Goal: Use online tool/utility: Utilize a website feature to perform a specific function

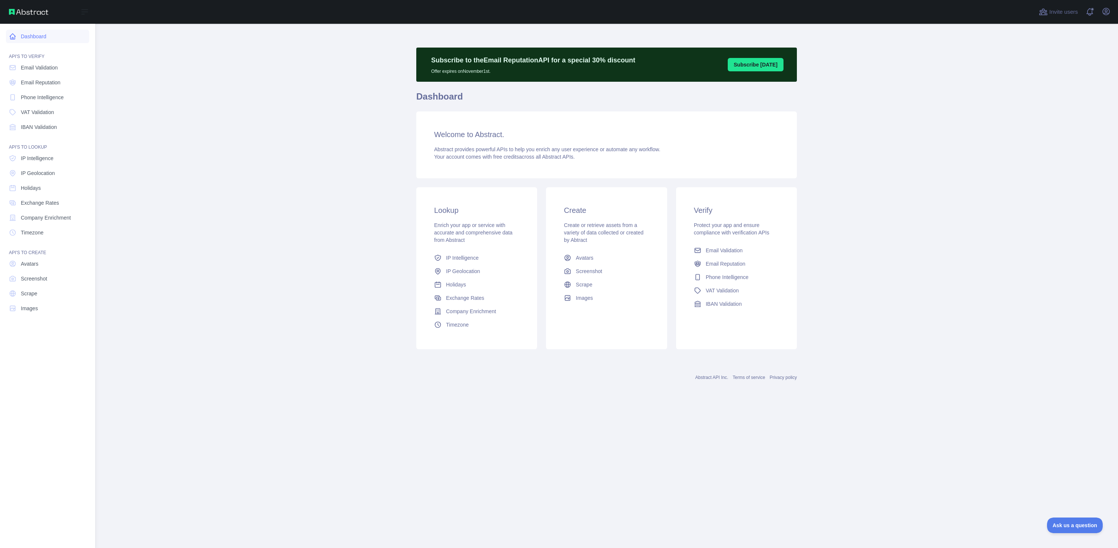
click at [34, 36] on link "Dashboard" at bounding box center [47, 36] width 83 height 13
click at [39, 174] on span "IP Geolocation" at bounding box center [38, 173] width 34 height 7
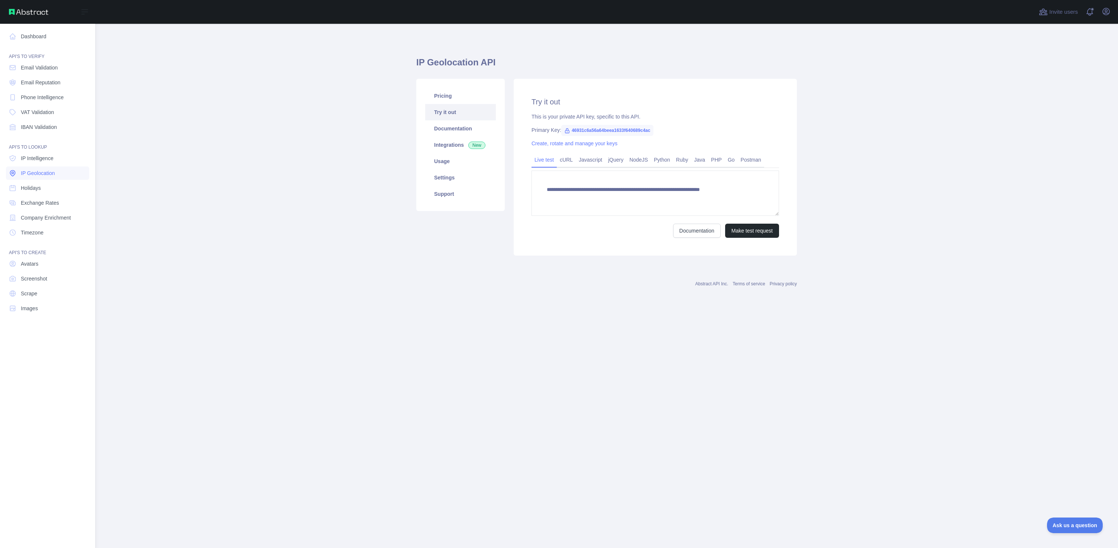
type textarea "**********"
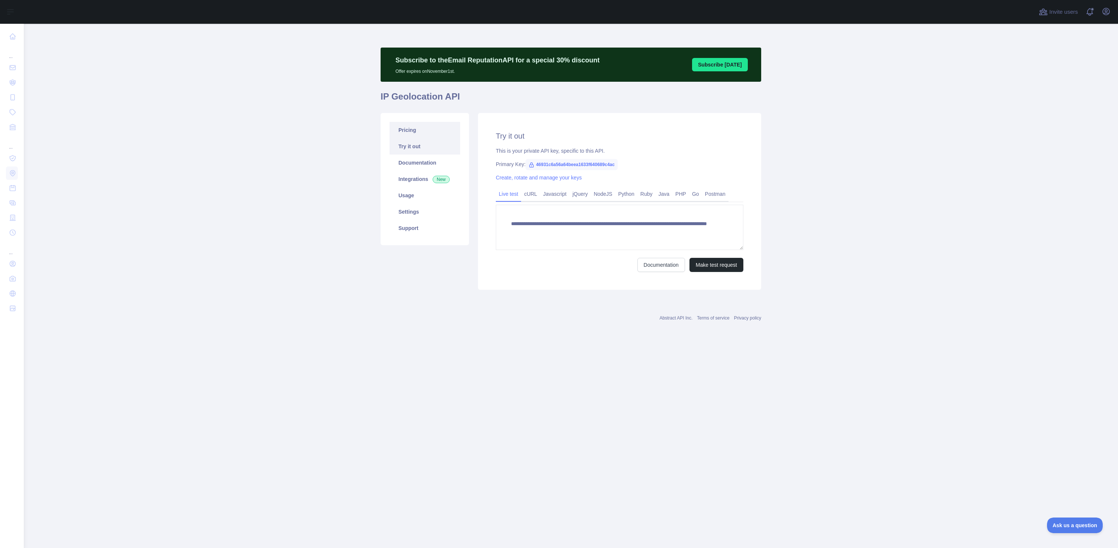
click at [412, 130] on link "Pricing" at bounding box center [425, 130] width 71 height 16
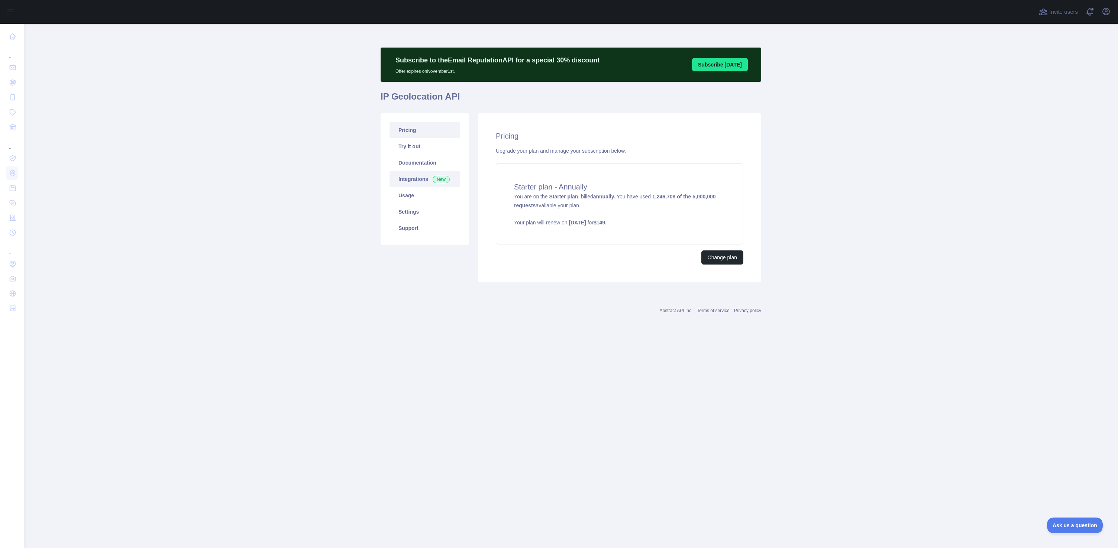
click at [414, 178] on link "Integrations New" at bounding box center [425, 179] width 71 height 16
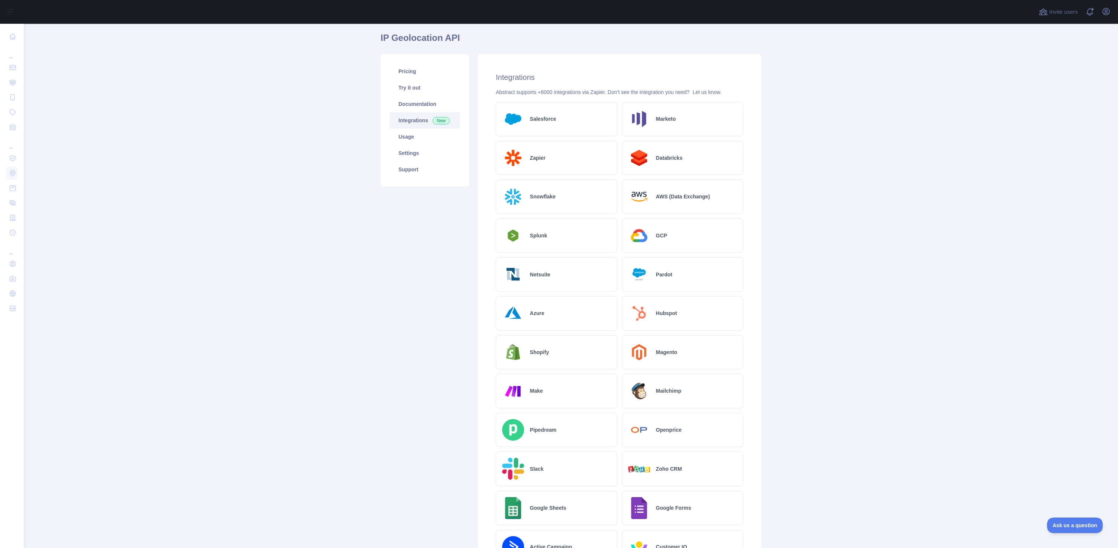
scroll to position [8, 0]
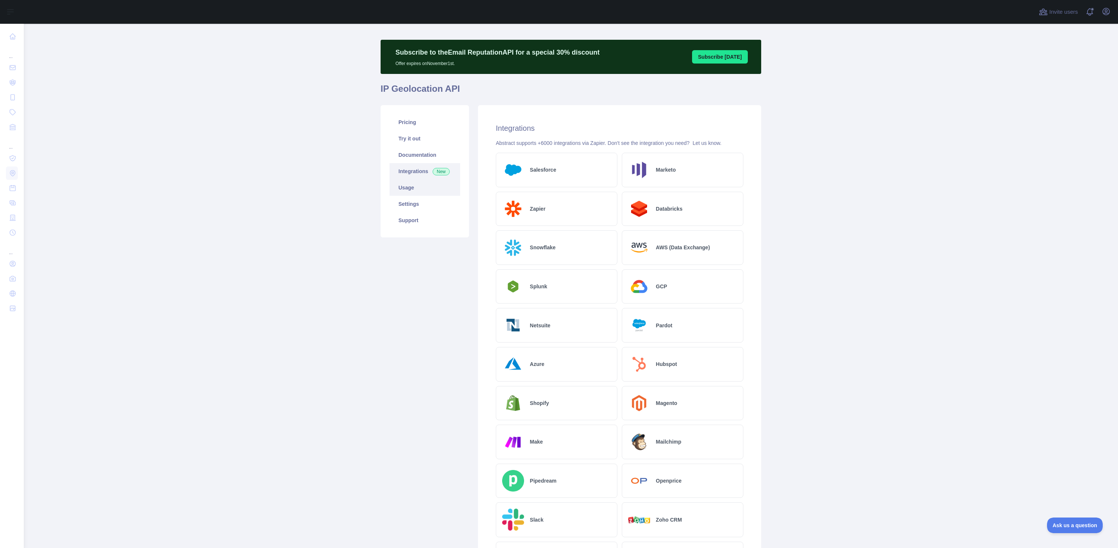
click at [412, 191] on link "Usage" at bounding box center [425, 188] width 71 height 16
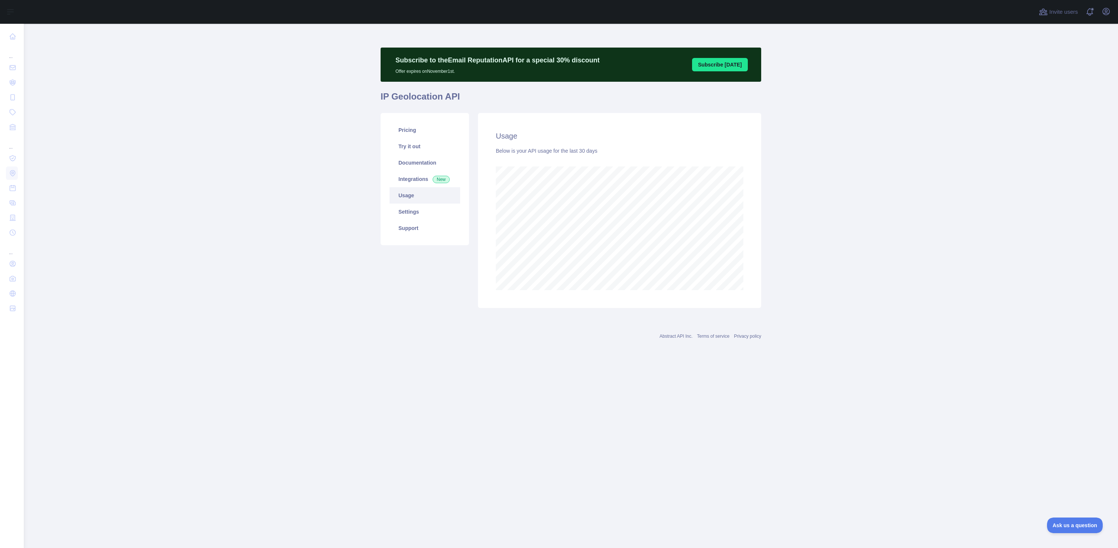
scroll to position [525, 1095]
click at [418, 213] on link "Settings" at bounding box center [425, 212] width 71 height 16
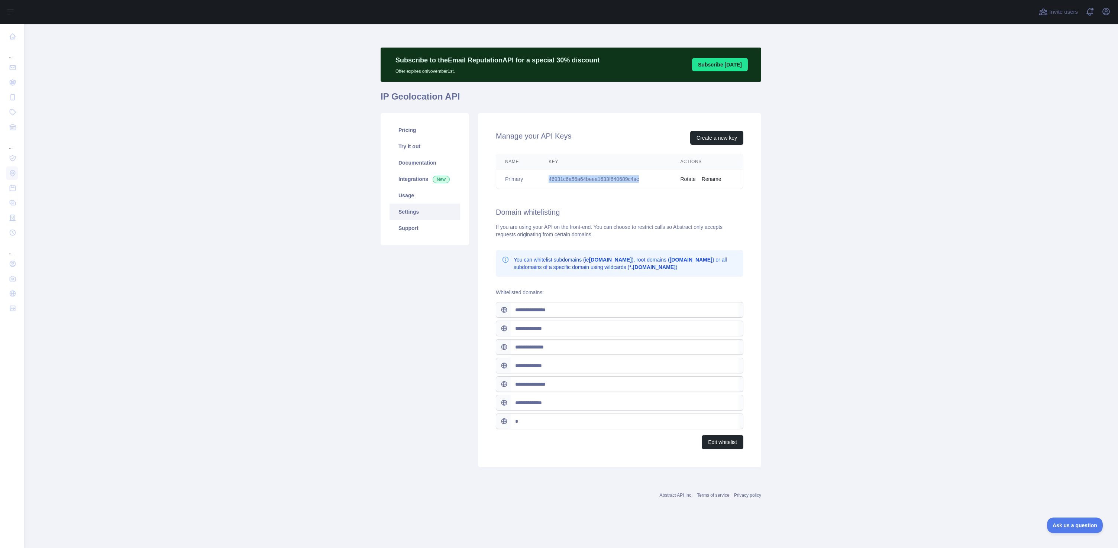
drag, startPoint x: 536, startPoint y: 176, endPoint x: 647, endPoint y: 178, distance: 111.2
click at [647, 178] on tr "Primary 46931c6a56a64beea1633f640689c4ac Rotate Rename" at bounding box center [619, 180] width 247 height 20
click at [584, 182] on td "46931c6a56a64beea1633f640689c4ac" at bounding box center [606, 180] width 132 height 20
drag, startPoint x: 546, startPoint y: 178, endPoint x: 551, endPoint y: 175, distance: 5.4
click at [548, 177] on td "46931c6a56a64beea1633f640689c4ac" at bounding box center [606, 180] width 132 height 20
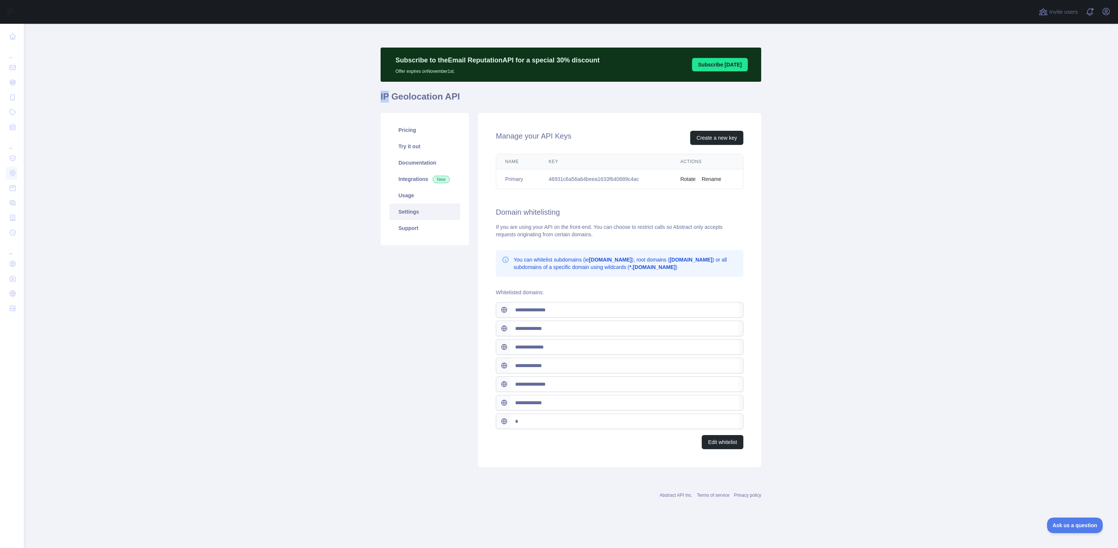
drag, startPoint x: 381, startPoint y: 99, endPoint x: 389, endPoint y: 98, distance: 7.8
click at [389, 98] on main "**********" at bounding box center [571, 286] width 1095 height 525
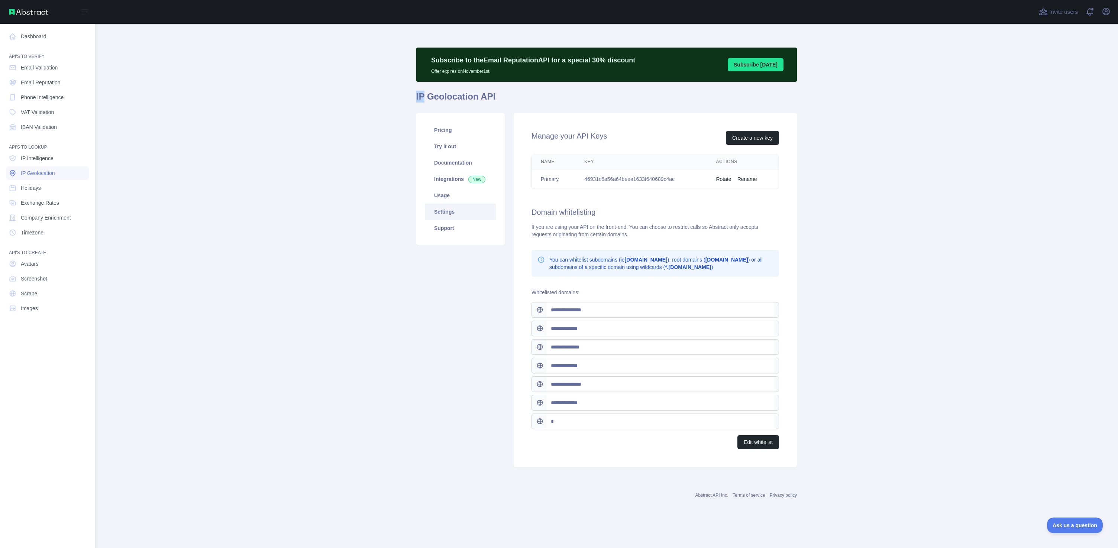
click at [41, 175] on span "IP Geolocation" at bounding box center [38, 173] width 34 height 7
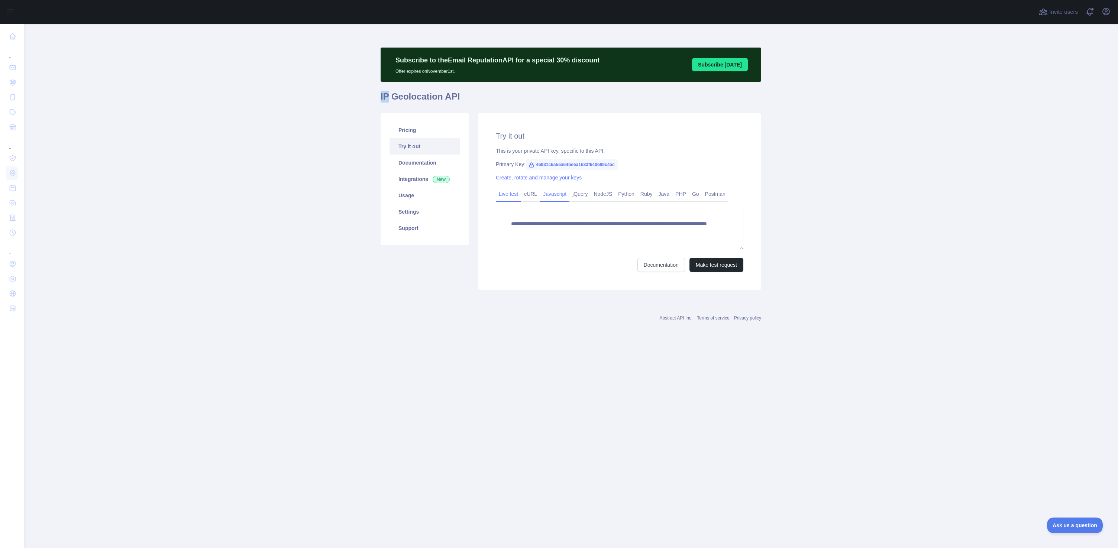
drag, startPoint x: 531, startPoint y: 194, endPoint x: 545, endPoint y: 197, distance: 14.8
click at [531, 194] on link "cURL" at bounding box center [530, 194] width 19 height 12
click at [558, 197] on link "Javascript" at bounding box center [554, 194] width 29 height 12
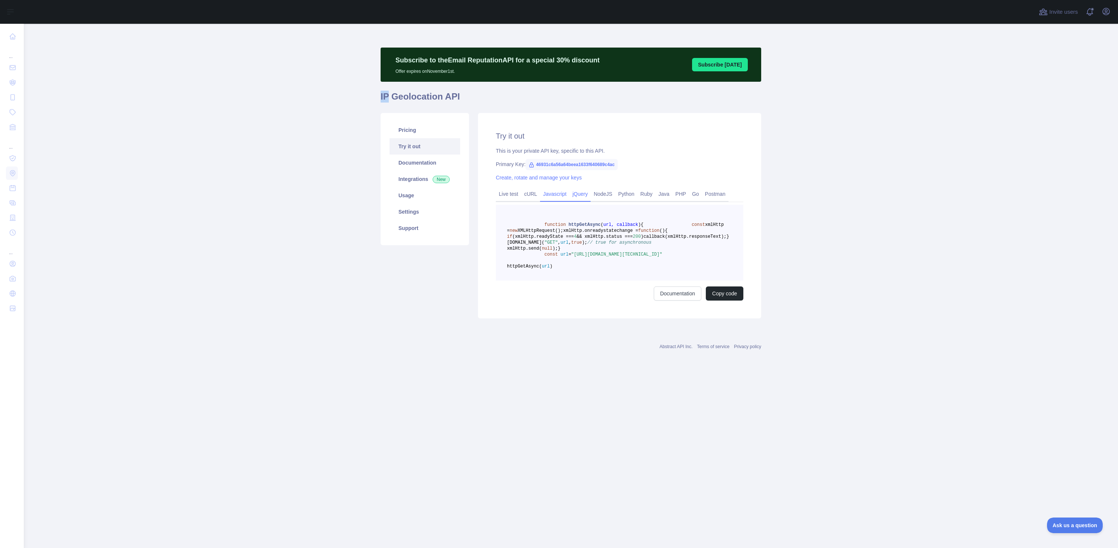
click at [586, 193] on link "jQuery" at bounding box center [580, 194] width 21 height 12
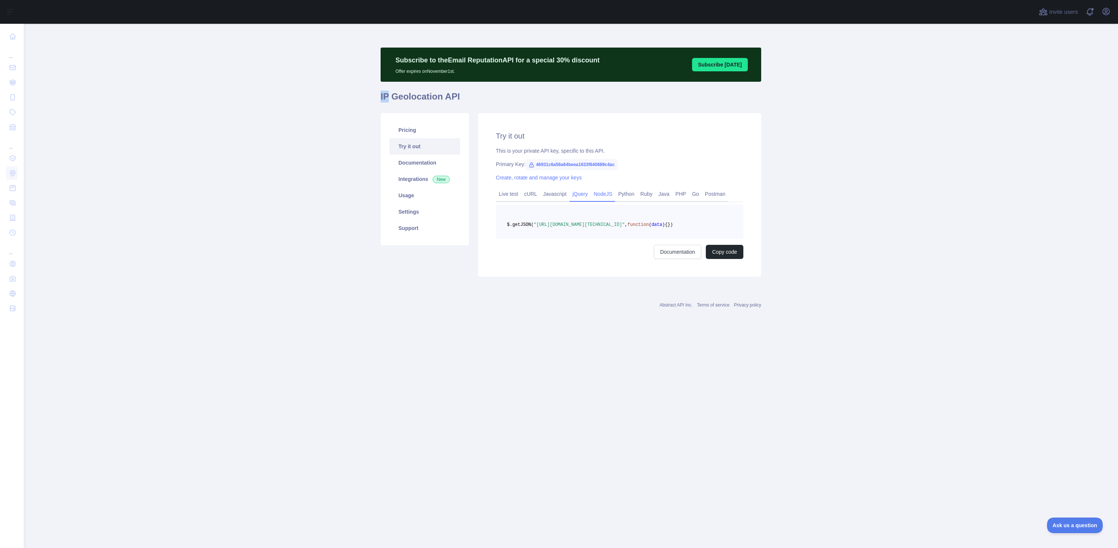
click at [609, 195] on link "NodeJS" at bounding box center [603, 194] width 25 height 12
click at [637, 195] on link "Python" at bounding box center [626, 194] width 22 height 12
click at [652, 193] on link "Ruby" at bounding box center [647, 194] width 18 height 12
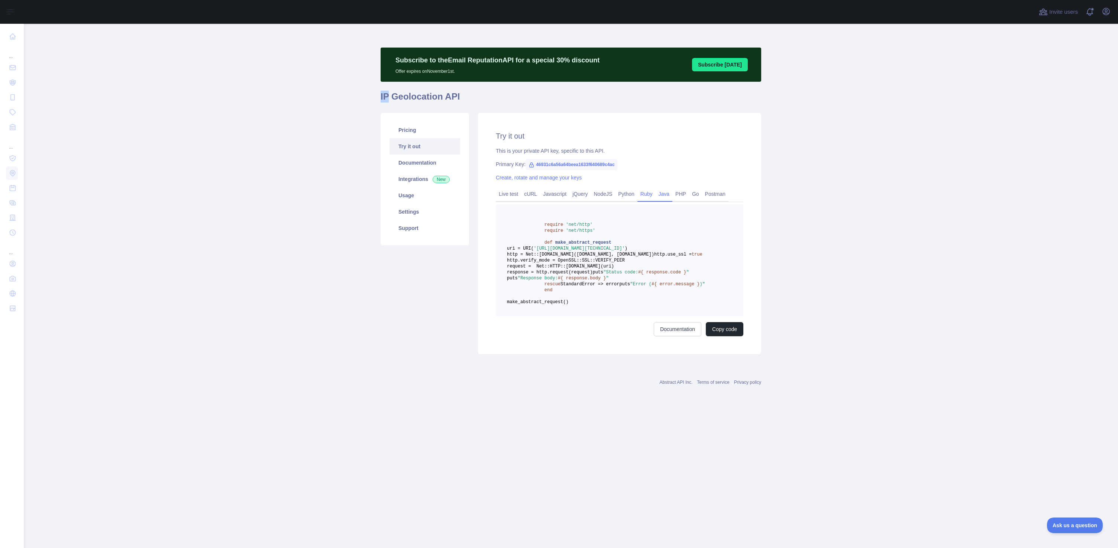
click at [670, 193] on link "Java" at bounding box center [664, 194] width 17 height 12
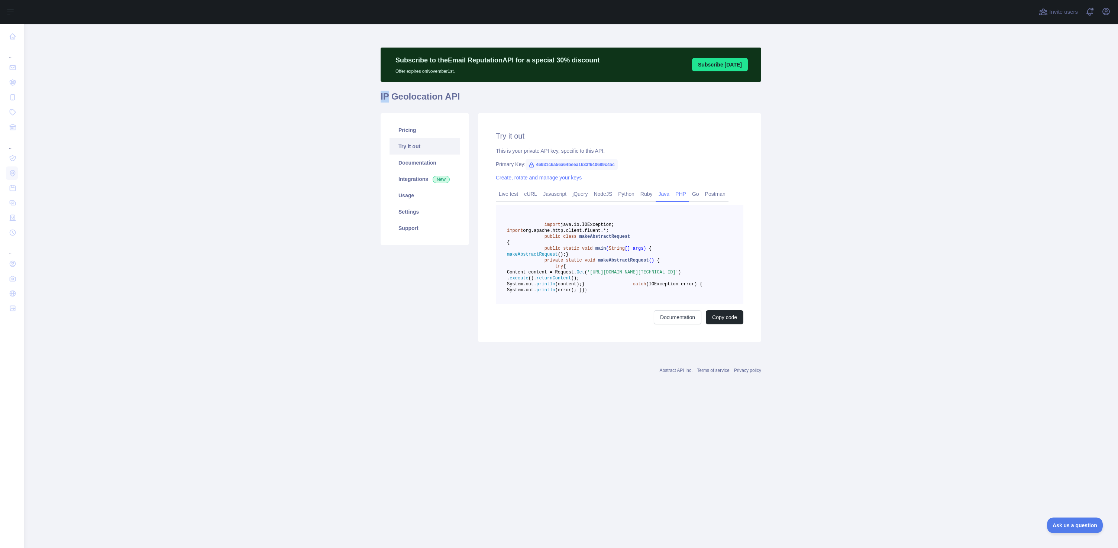
click at [688, 196] on link "PHP" at bounding box center [681, 194] width 17 height 12
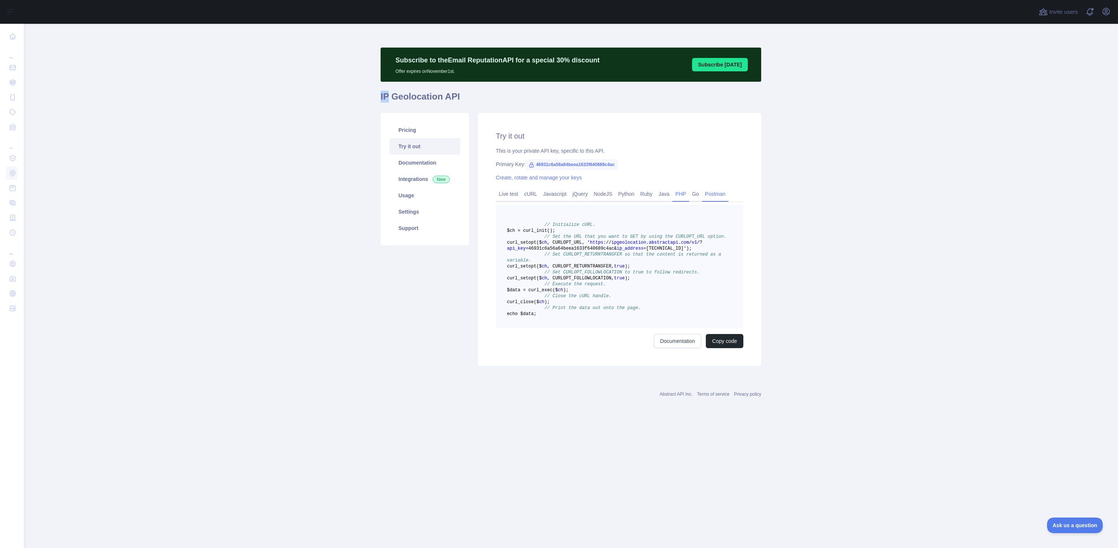
click at [709, 196] on link "Postman" at bounding box center [715, 194] width 26 height 12
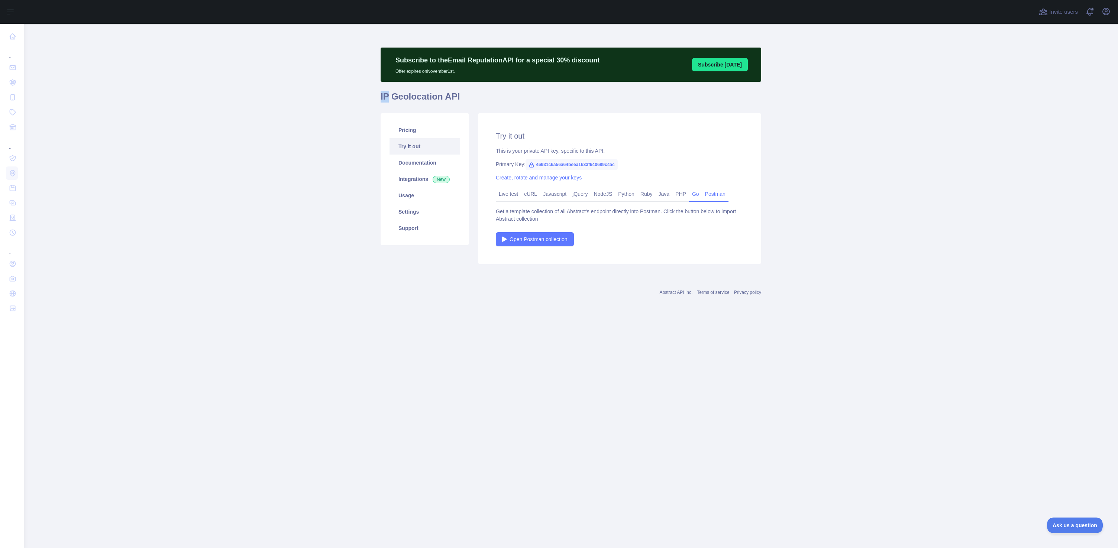
click at [700, 194] on link "Go" at bounding box center [695, 194] width 13 height 12
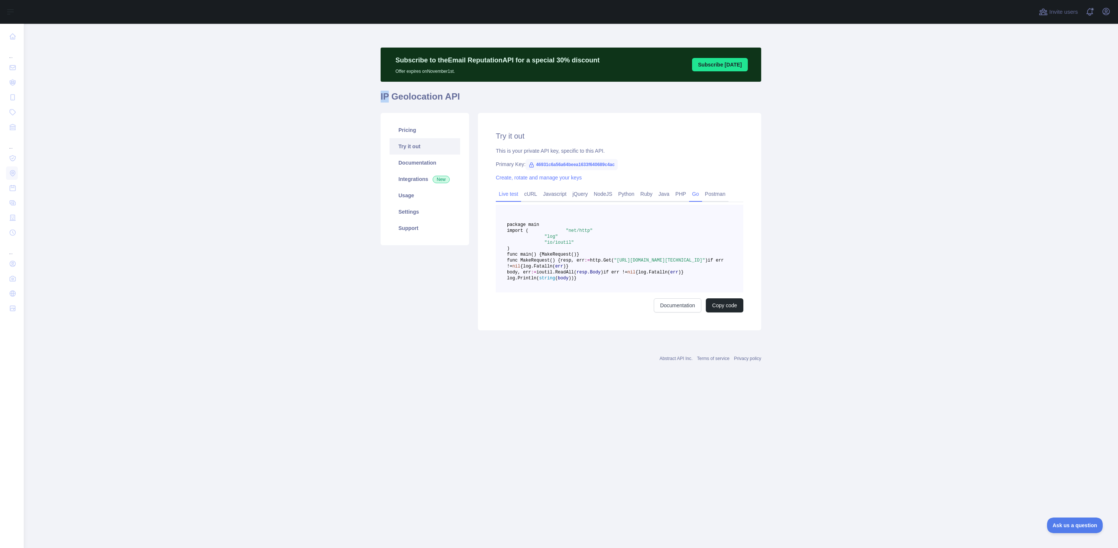
click at [512, 195] on link "Live test" at bounding box center [508, 194] width 25 height 12
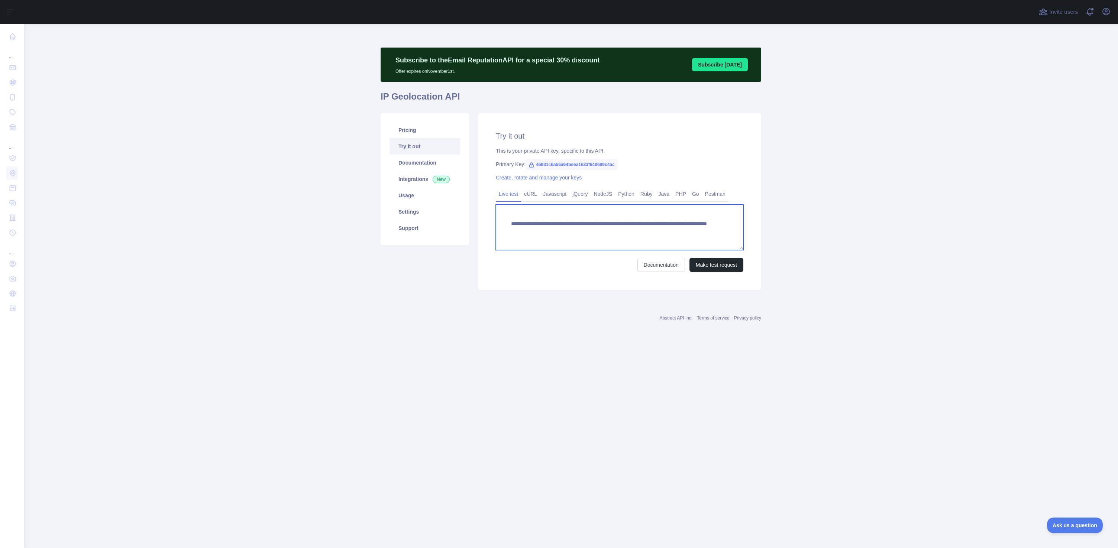
drag, startPoint x: 510, startPoint y: 223, endPoint x: 701, endPoint y: 232, distance: 190.5
click at [701, 232] on textarea "**********" at bounding box center [620, 227] width 248 height 45
click at [825, 237] on main "**********" at bounding box center [571, 286] width 1095 height 525
click at [659, 264] on link "Documentation" at bounding box center [662, 265] width 48 height 14
click at [416, 162] on link "Documentation" at bounding box center [425, 163] width 71 height 16
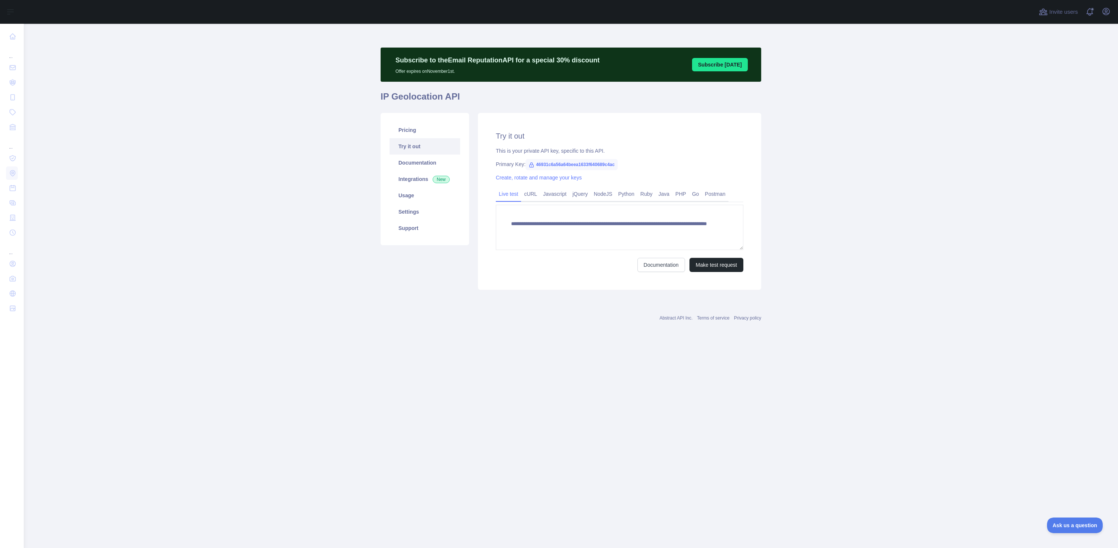
click at [411, 146] on link "Try it out" at bounding box center [425, 146] width 71 height 16
drag, startPoint x: 664, startPoint y: 230, endPoint x: 720, endPoint y: 231, distance: 56.5
click at [721, 232] on textarea "**********" at bounding box center [620, 227] width 248 height 45
click at [538, 238] on textarea "**********" at bounding box center [620, 227] width 248 height 45
type textarea "**********"
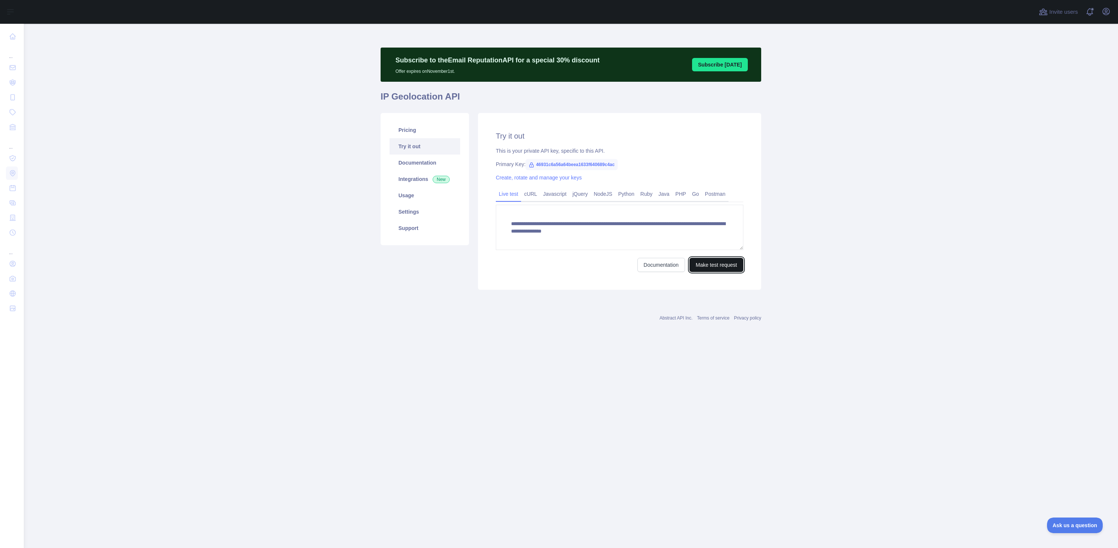
click at [712, 268] on button "Make test request" at bounding box center [717, 265] width 54 height 14
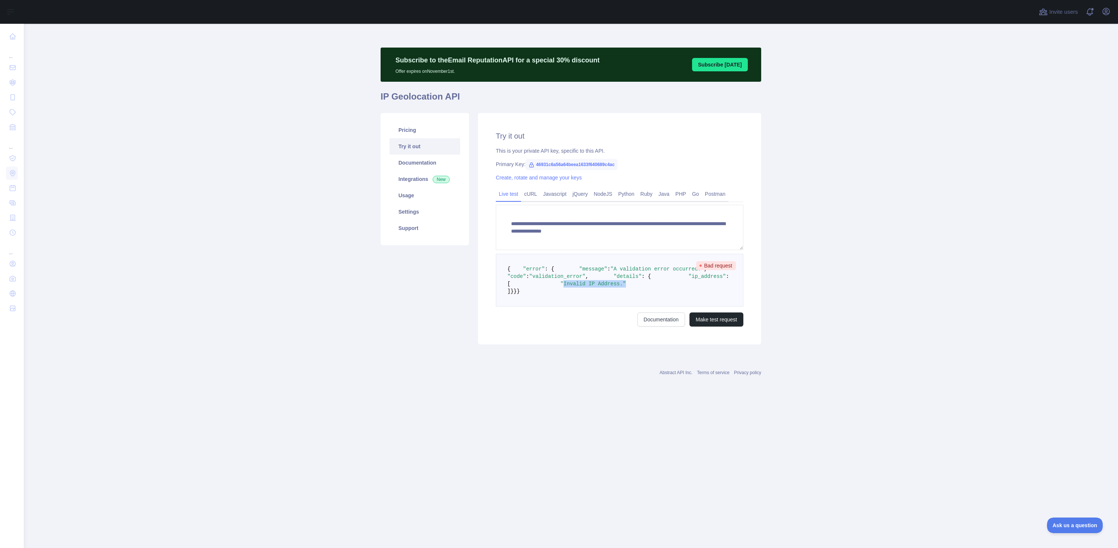
drag, startPoint x: 562, startPoint y: 315, endPoint x: 663, endPoint y: 312, distance: 100.8
click at [663, 307] on pre "{ "error" : { "message" : "A validation error occurred." , "code" : "validation…" at bounding box center [620, 280] width 248 height 53
drag, startPoint x: 633, startPoint y: 232, endPoint x: 662, endPoint y: 231, distance: 28.6
click at [662, 231] on textarea "**********" at bounding box center [620, 227] width 248 height 45
click at [530, 194] on link "cURL" at bounding box center [530, 194] width 19 height 12
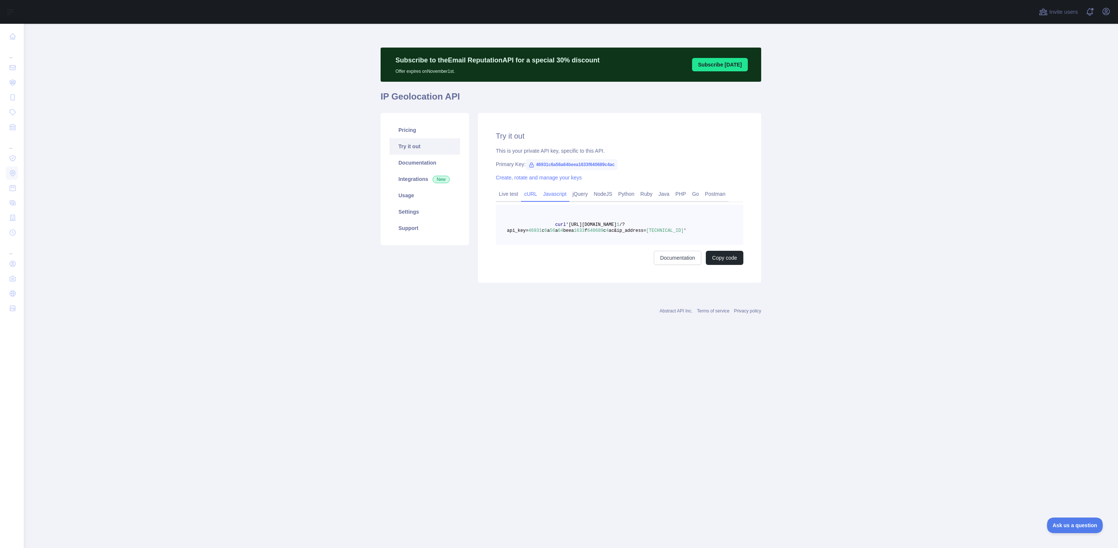
click at [560, 197] on link "Javascript" at bounding box center [554, 194] width 29 height 12
